Goal: Task Accomplishment & Management: Use online tool/utility

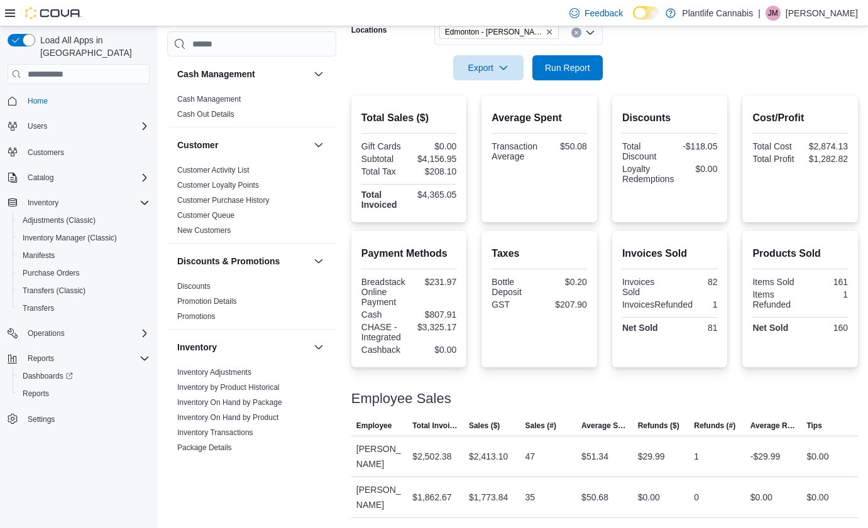
scroll to position [231, 0]
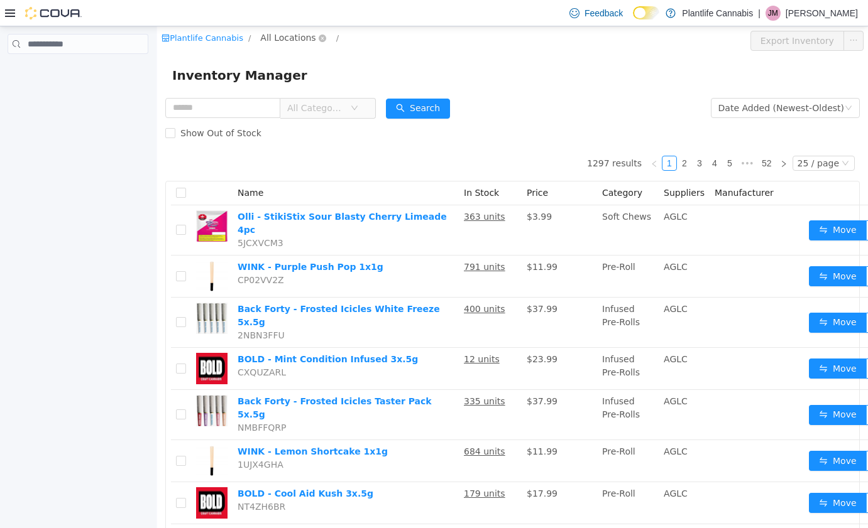
click at [287, 37] on span "All Locations" at bounding box center [287, 38] width 55 height 14
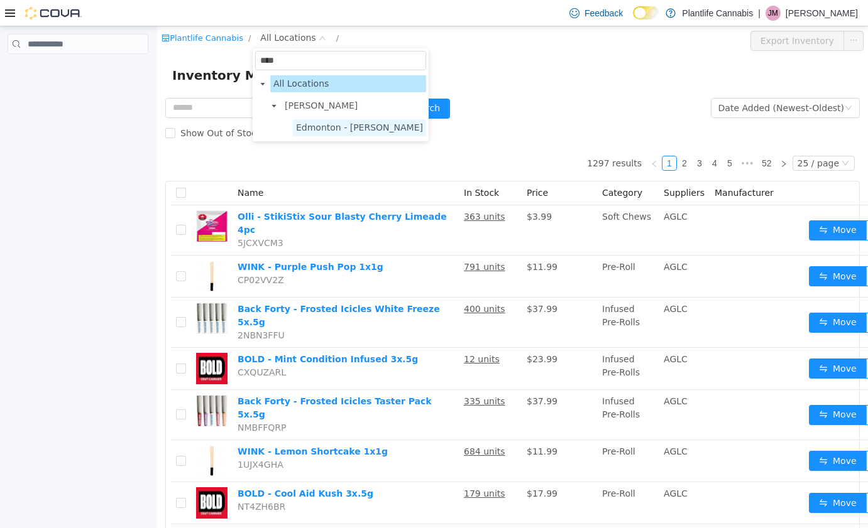
type input "****"
drag, startPoint x: 337, startPoint y: 129, endPoint x: 327, endPoint y: 102, distance: 28.8
click at [337, 129] on span "Edmonton - [PERSON_NAME]" at bounding box center [359, 128] width 127 height 10
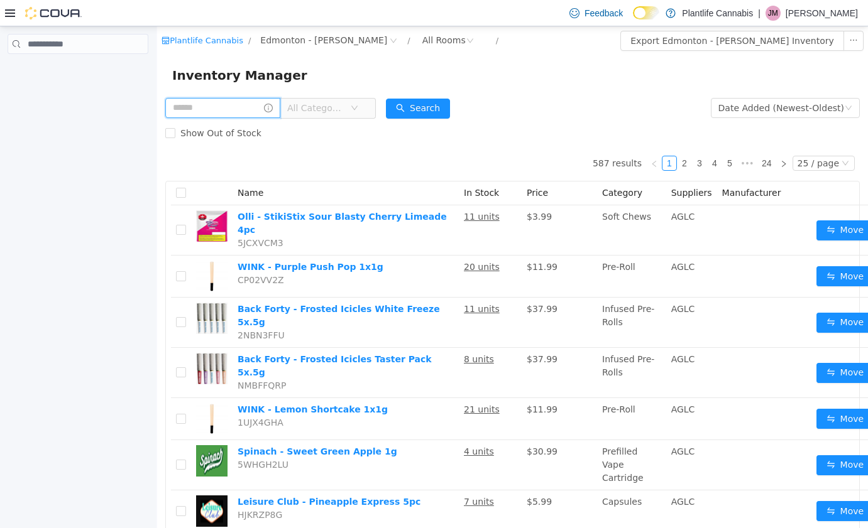
click at [211, 108] on input "text" at bounding box center [222, 108] width 115 height 20
type input "******"
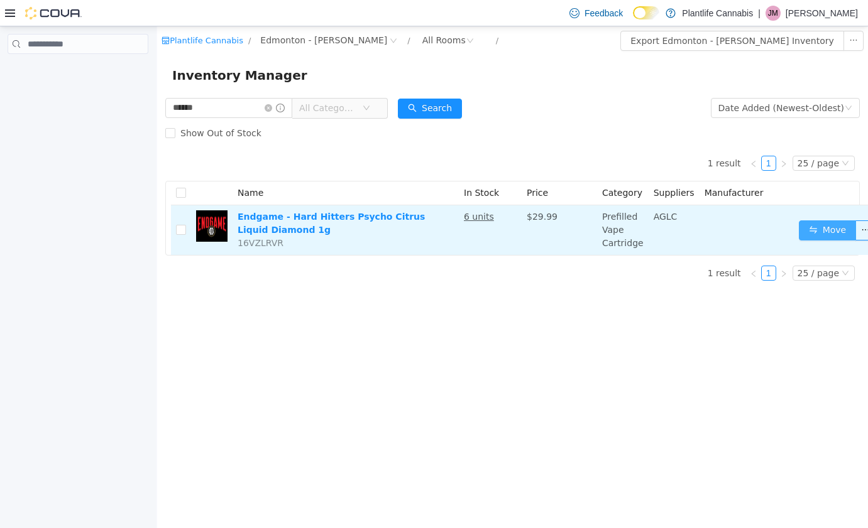
click at [808, 236] on button "Move" at bounding box center [828, 231] width 58 height 20
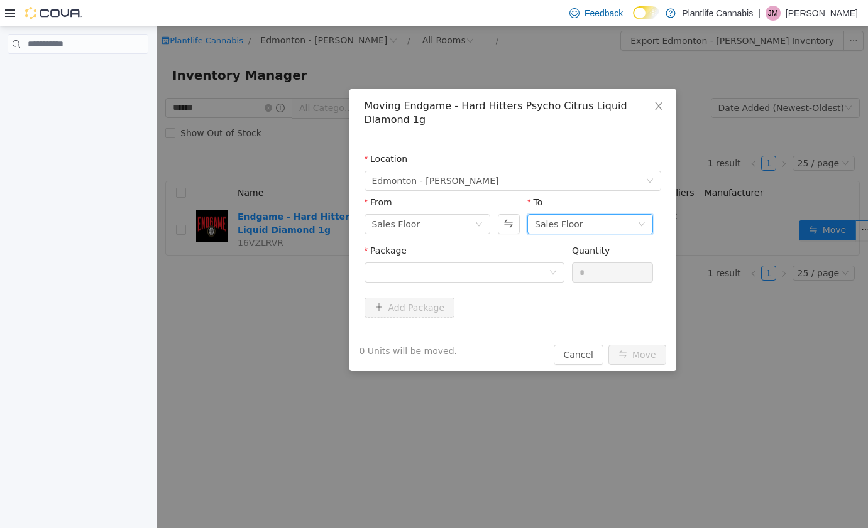
click at [559, 217] on div "Sales Floor" at bounding box center [559, 224] width 48 height 19
click at [579, 293] on li "Returns" at bounding box center [590, 290] width 126 height 20
click at [480, 276] on div at bounding box center [460, 272] width 177 height 19
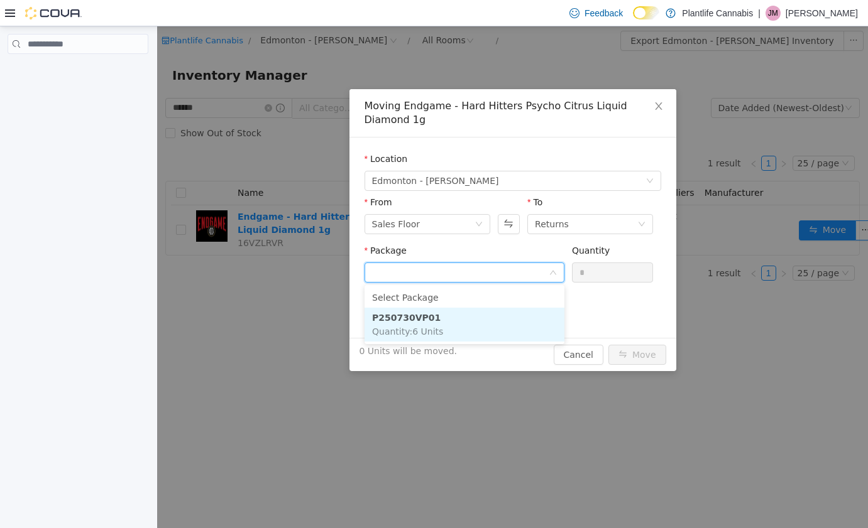
click at [480, 319] on li "P250730VP01 Quantity : 6 Units" at bounding box center [464, 325] width 200 height 34
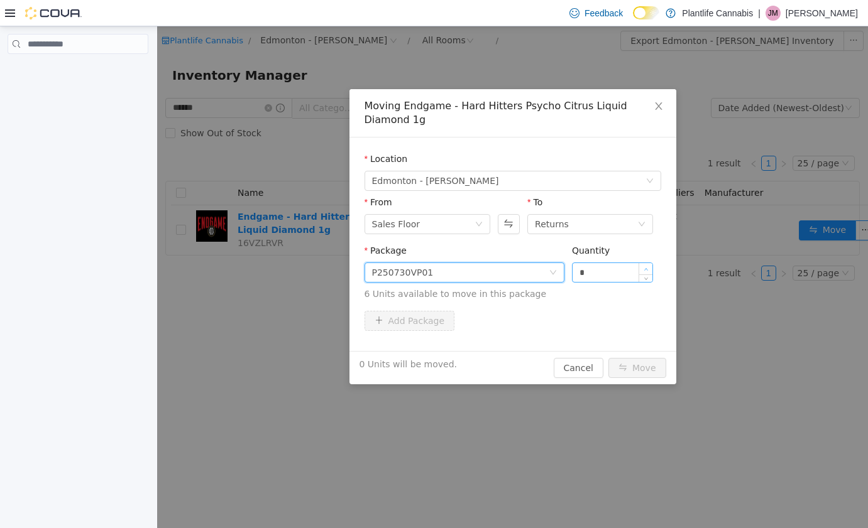
type input "*"
click at [644, 268] on icon "icon: up" at bounding box center [646, 270] width 4 height 4
click at [642, 367] on button "Move" at bounding box center [637, 368] width 58 height 20
